Goal: Transaction & Acquisition: Purchase product/service

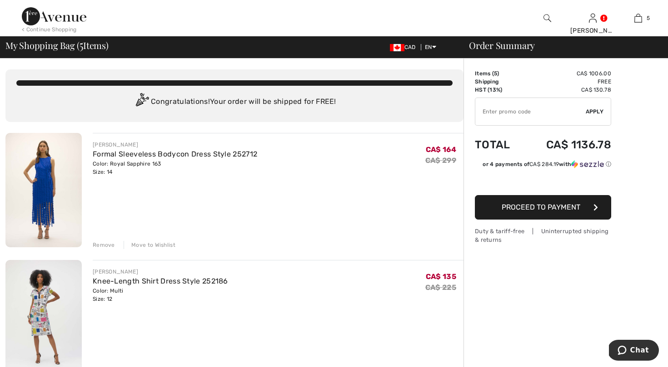
click at [102, 244] on div "Remove" at bounding box center [104, 245] width 22 height 8
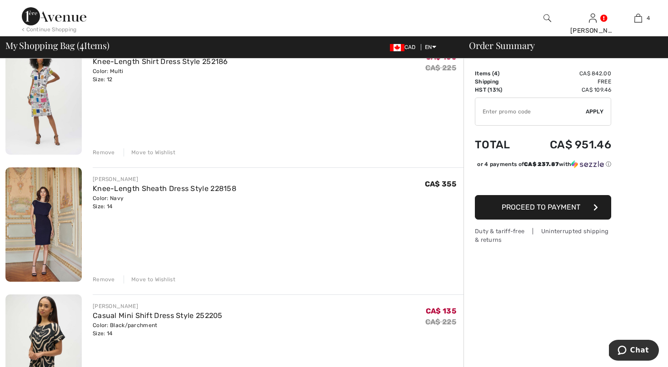
scroll to position [91, 0]
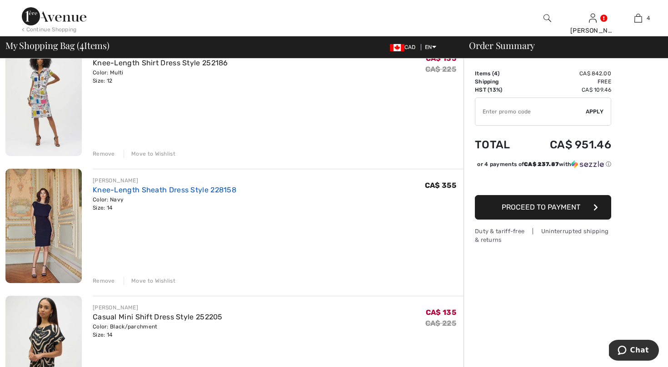
click at [157, 189] on link "Knee-Length Sheath Dress Style 228158" at bounding box center [165, 190] width 144 height 9
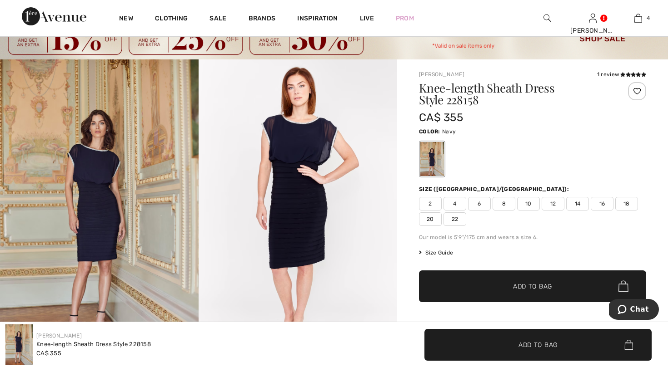
scroll to position [35, 0]
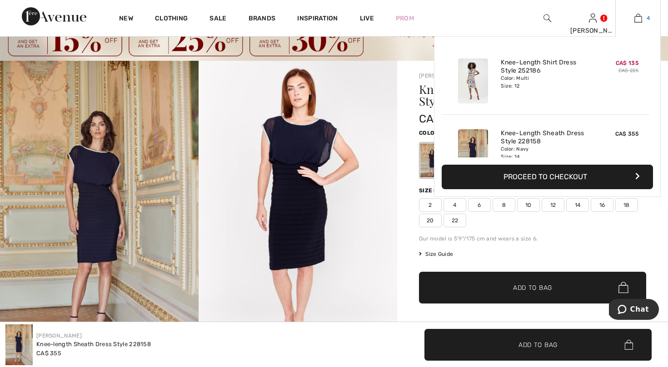
click at [641, 19] on img at bounding box center [638, 18] width 8 height 11
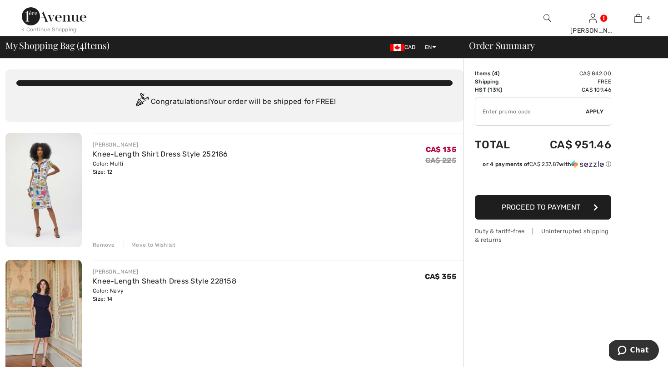
click at [508, 111] on input "TEXT" at bounding box center [530, 111] width 110 height 27
type input "SALEAVENUE"
click at [595, 110] on span "Apply" at bounding box center [594, 112] width 18 height 8
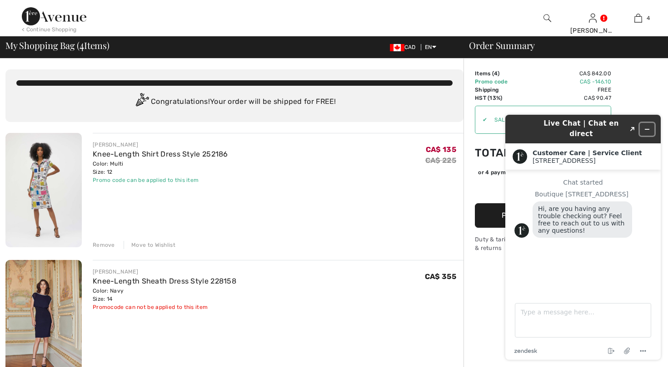
click at [649, 126] on icon "Minimize widget" at bounding box center [647, 129] width 6 height 6
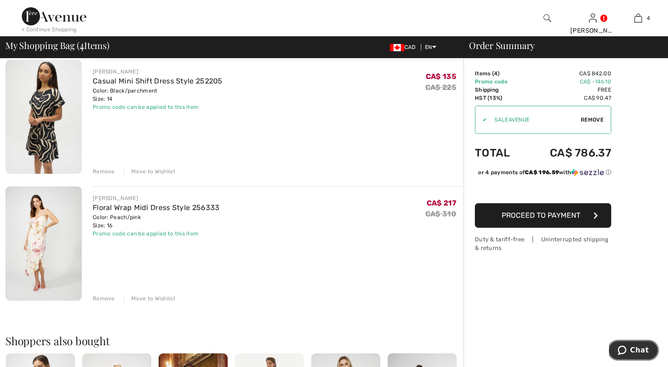
scroll to position [329, 0]
